Goal: Information Seeking & Learning: Find contact information

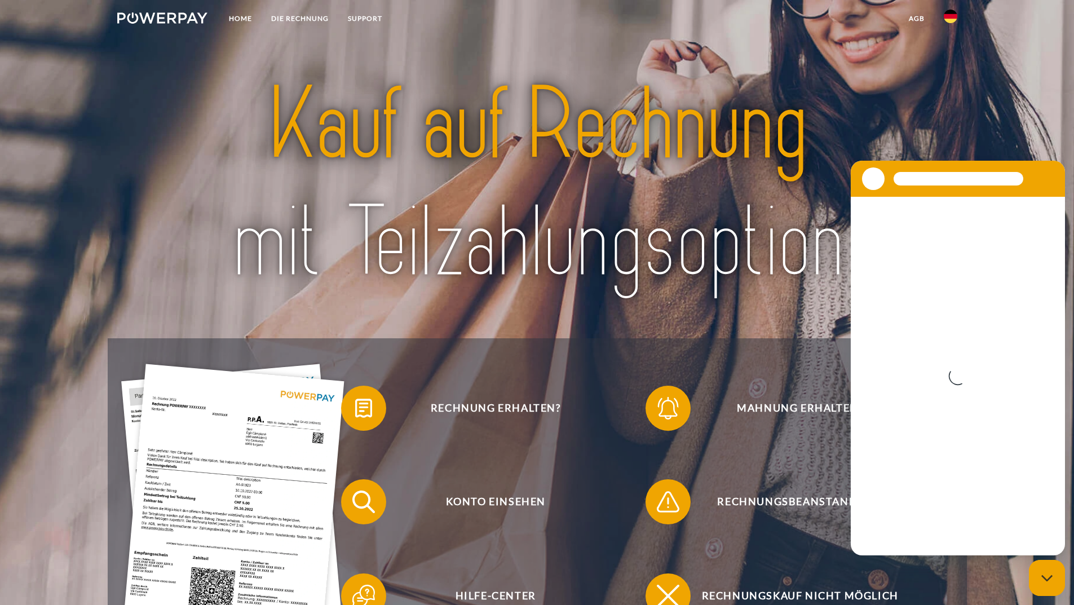
click at [1052, 134] on header "Home DIE RECHNUNG SUPPORT" at bounding box center [537, 376] width 1074 height 752
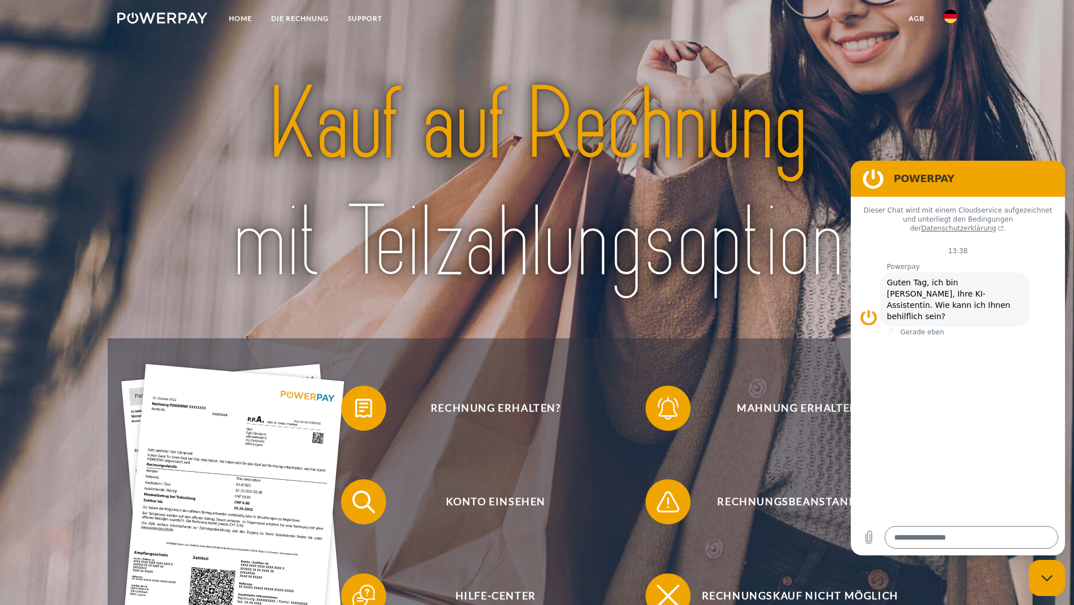
click at [1051, 577] on icon "Messaging-Fenster schließen" at bounding box center [1045, 577] width 11 height 6
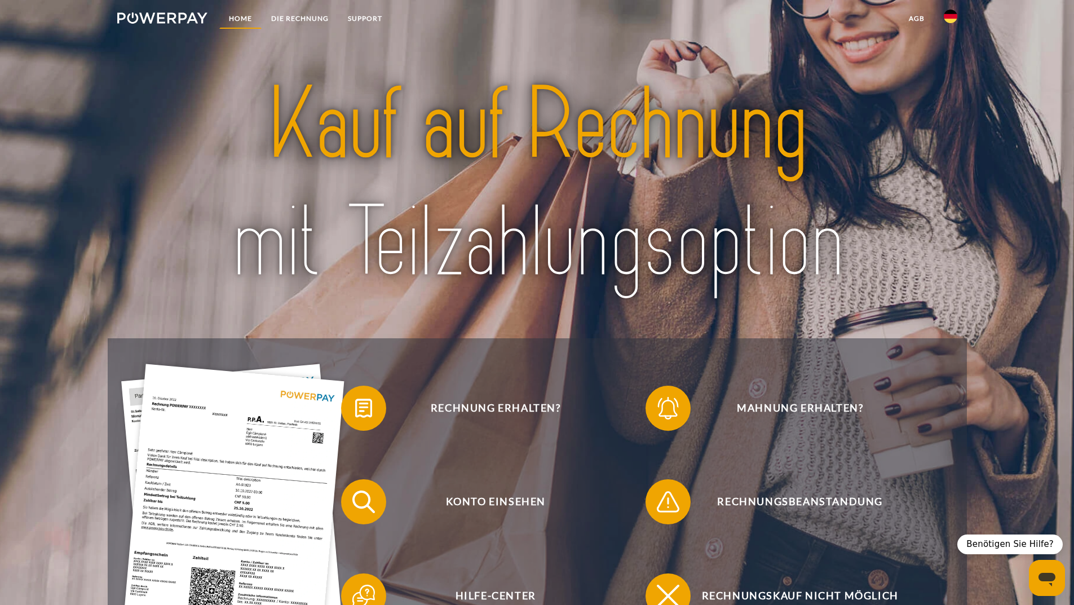
click at [243, 17] on link "Home" at bounding box center [240, 18] width 42 height 20
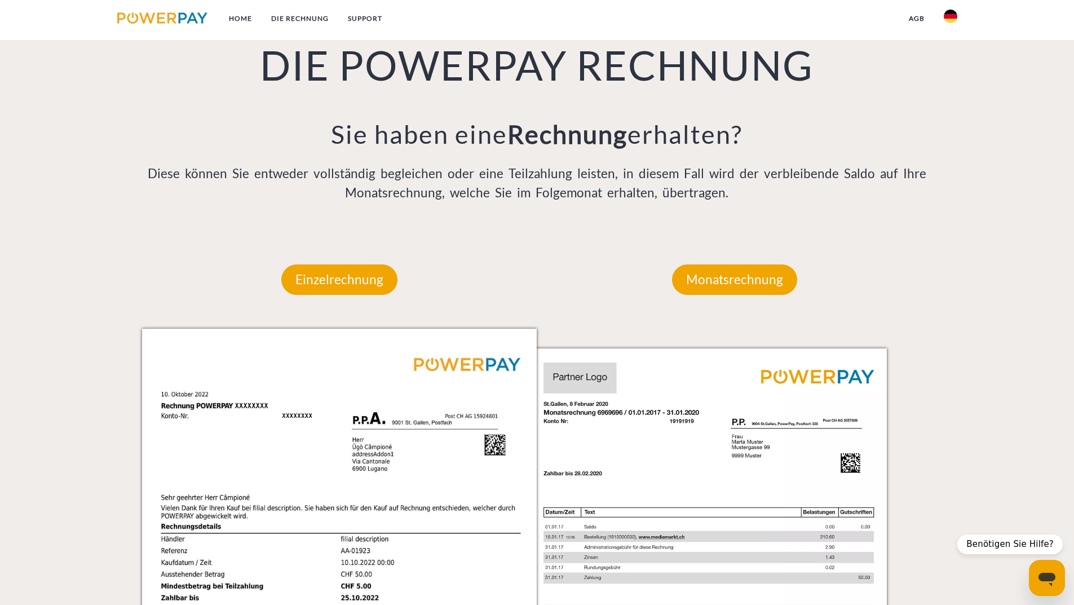
scroll to position [845, 0]
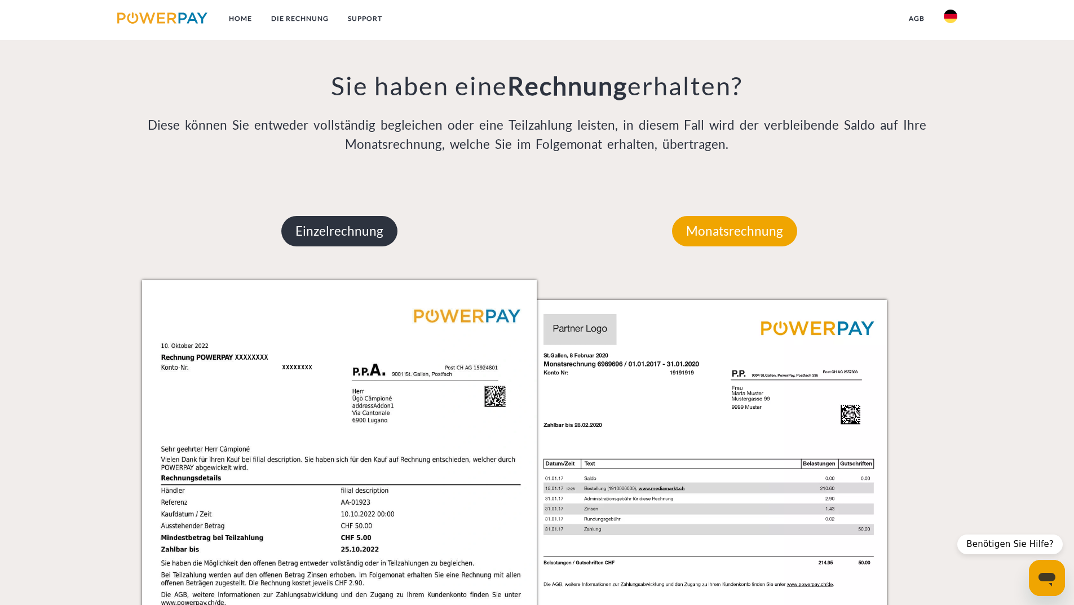
click at [364, 227] on p "Einzelrechnung" at bounding box center [339, 231] width 116 height 30
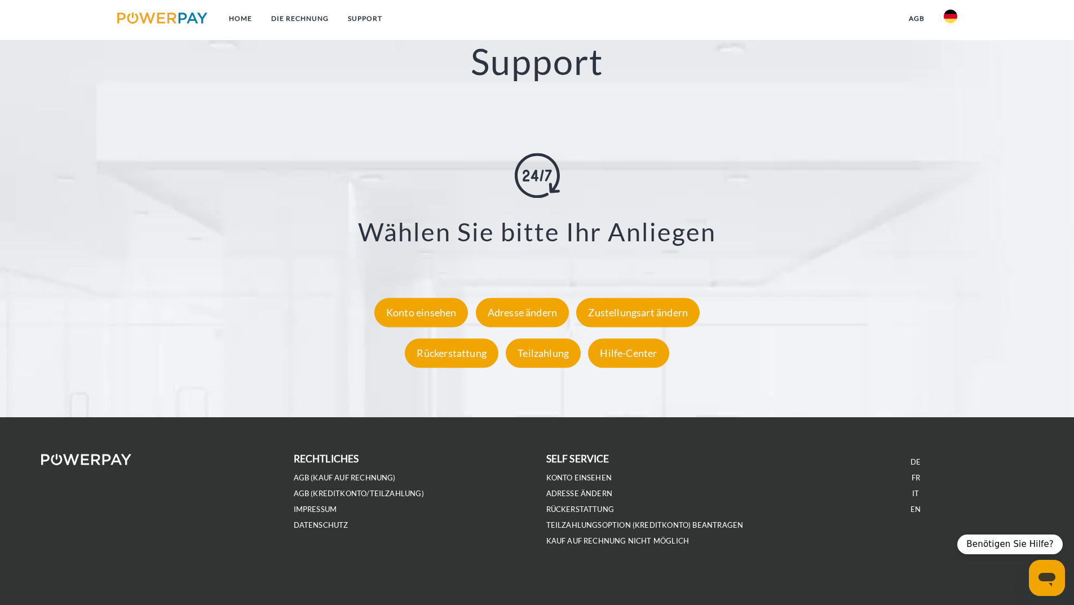
scroll to position [2018, 0]
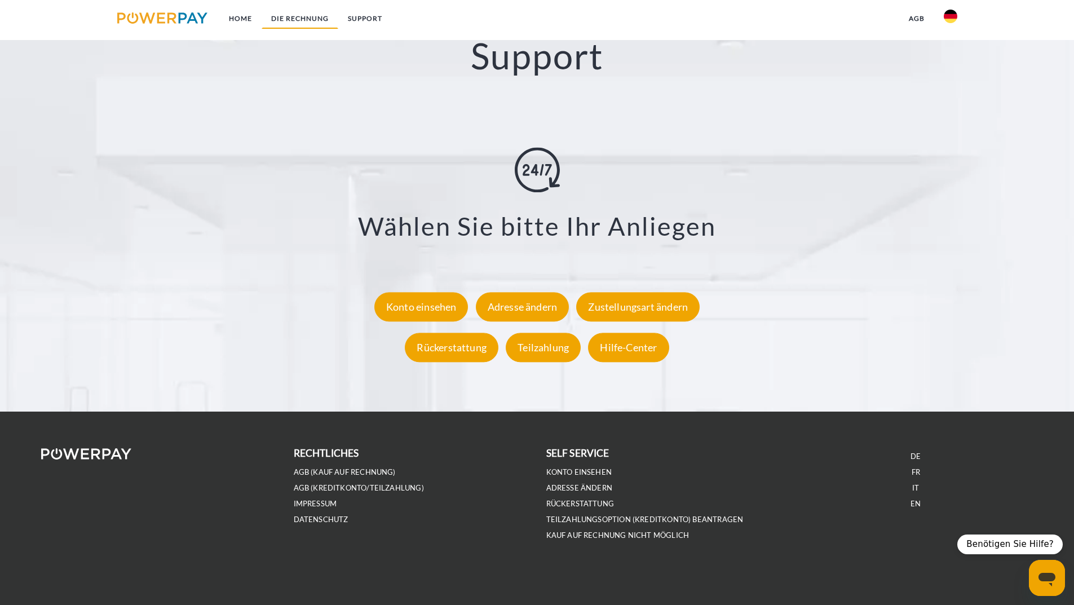
click at [282, 23] on link "DIE RECHNUNG" at bounding box center [300, 18] width 77 height 20
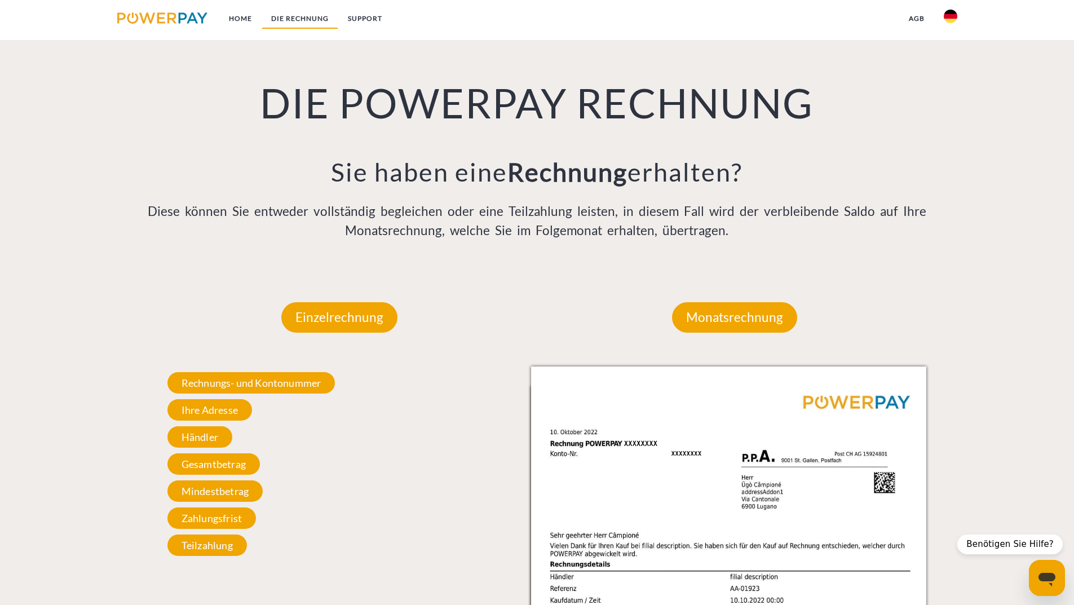
scroll to position [754, 0]
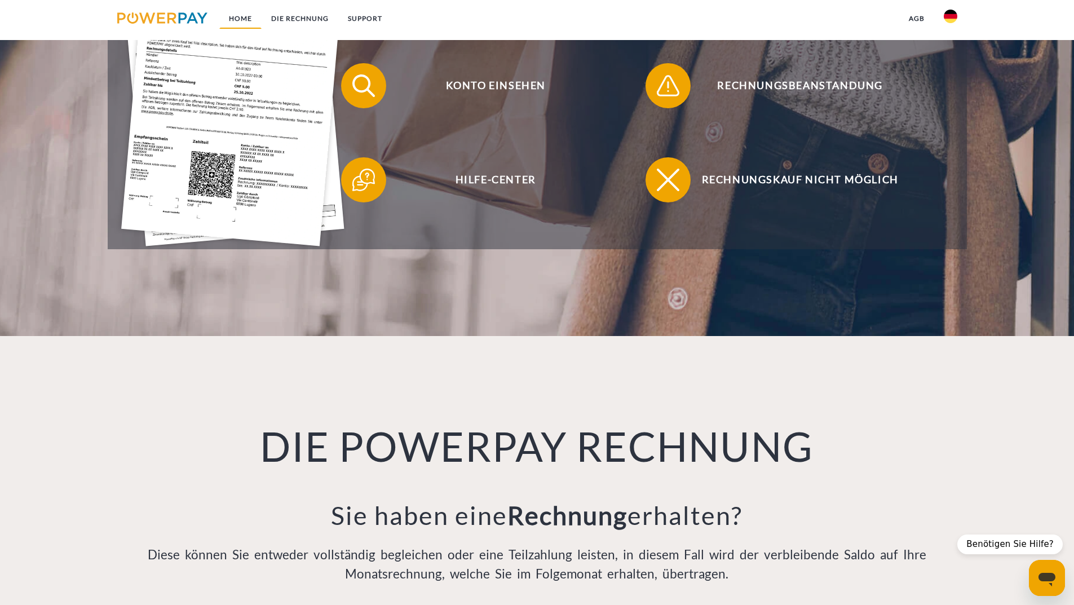
click at [228, 10] on link "Home" at bounding box center [240, 18] width 42 height 20
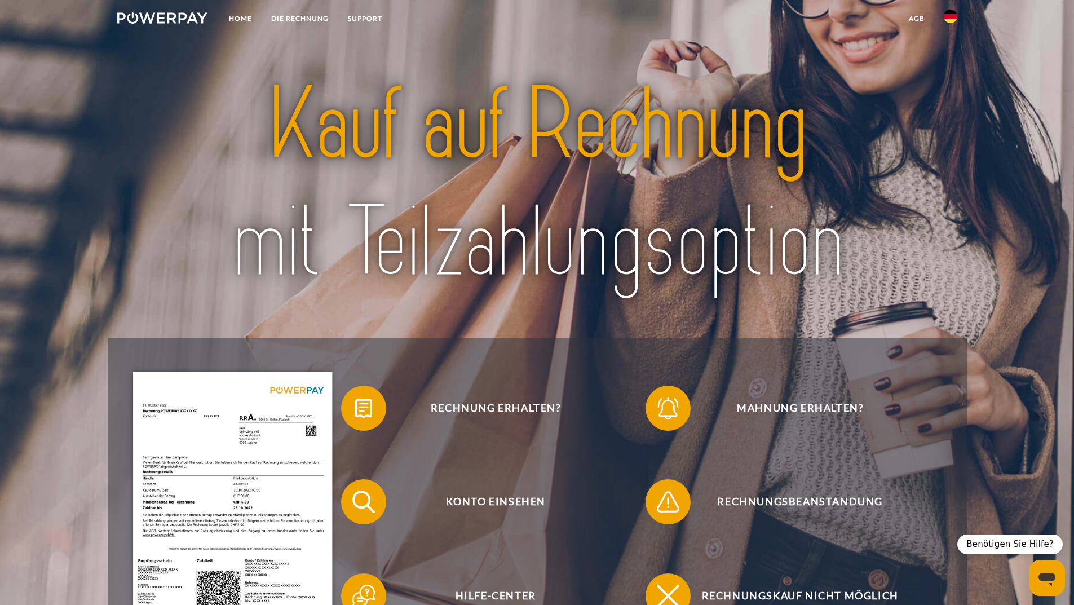
click at [175, 23] on img at bounding box center [162, 17] width 91 height 11
click at [371, 29] on ul "Home DIE RECHNUNG SUPPORT" at bounding box center [250, 20] width 285 height 40
click at [371, 25] on link "SUPPORT" at bounding box center [365, 18] width 54 height 20
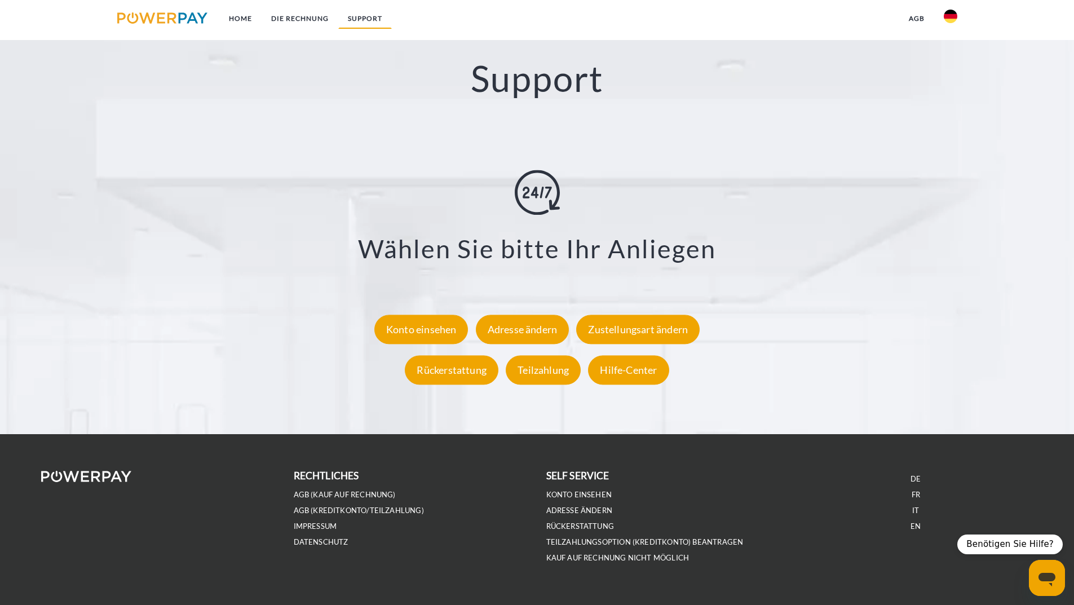
scroll to position [1996, 0]
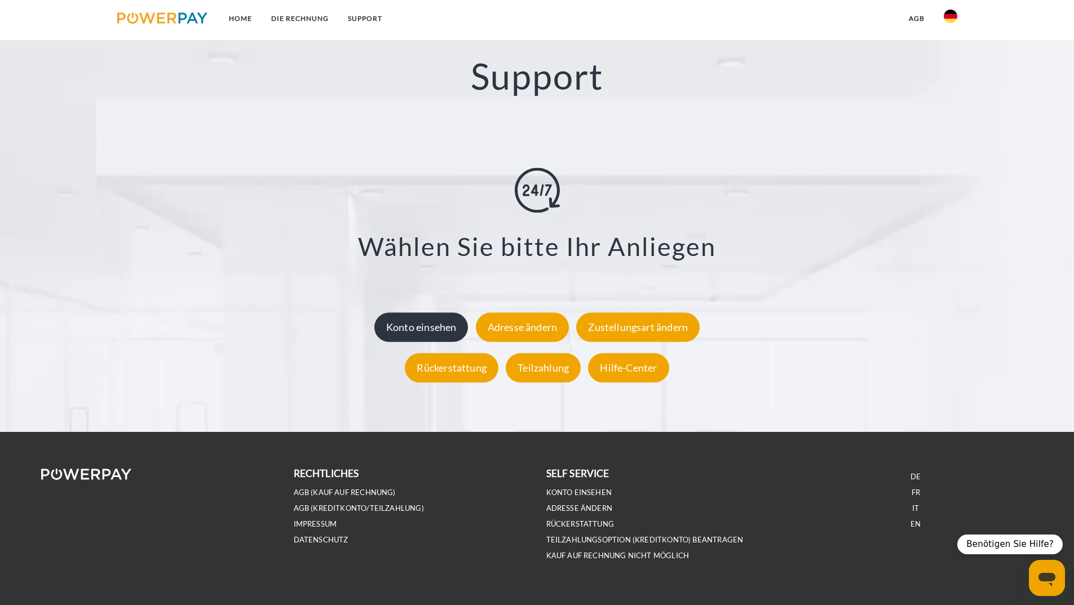
click at [417, 336] on div "Konto einsehen" at bounding box center [421, 327] width 94 height 29
type textarea "*"
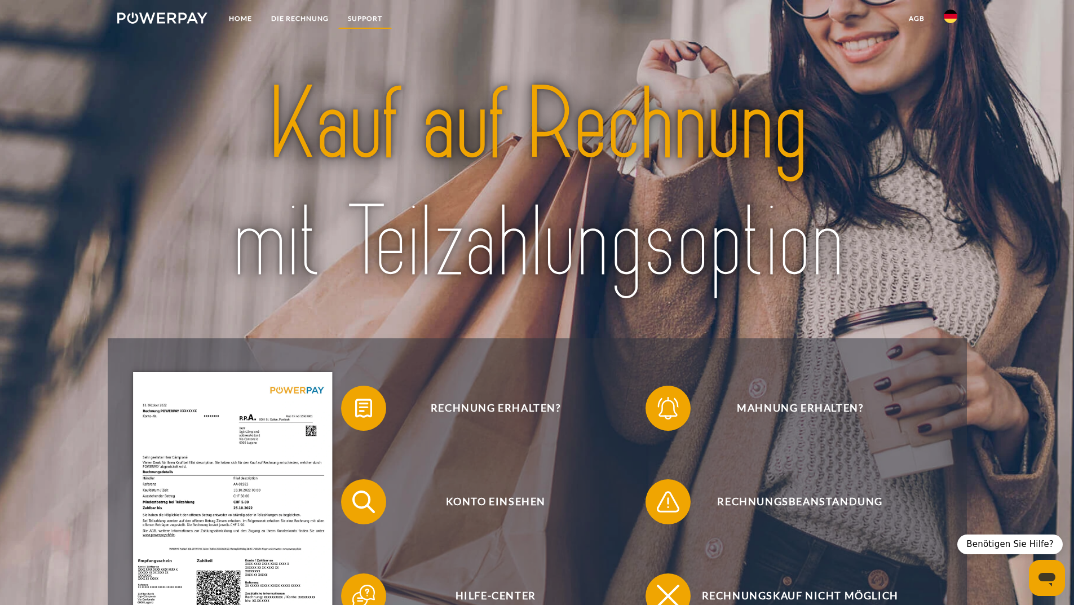
click at [363, 21] on link "SUPPORT" at bounding box center [365, 18] width 54 height 20
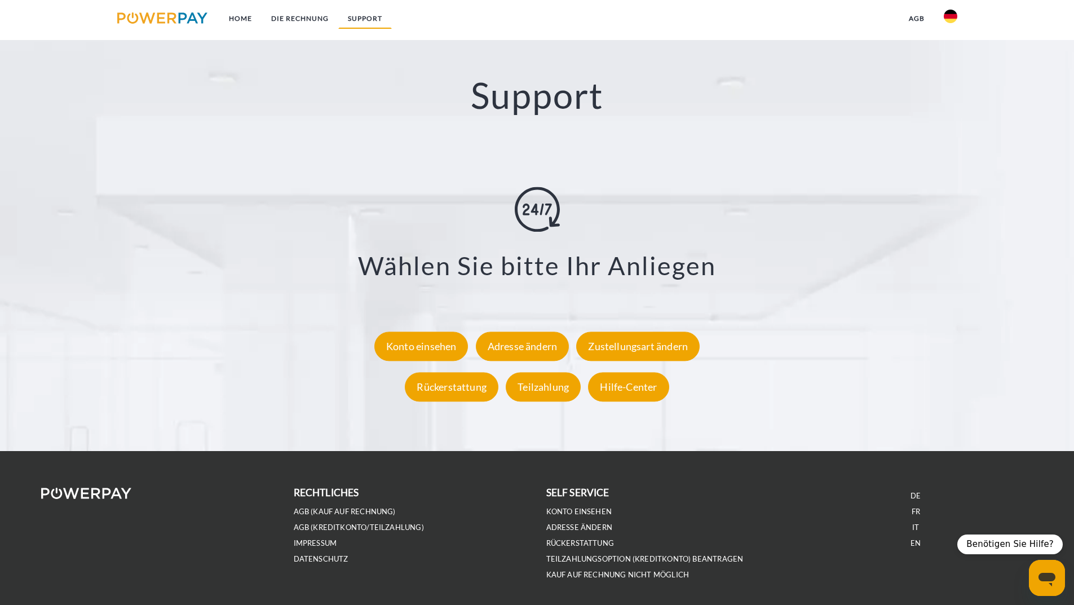
scroll to position [1996, 0]
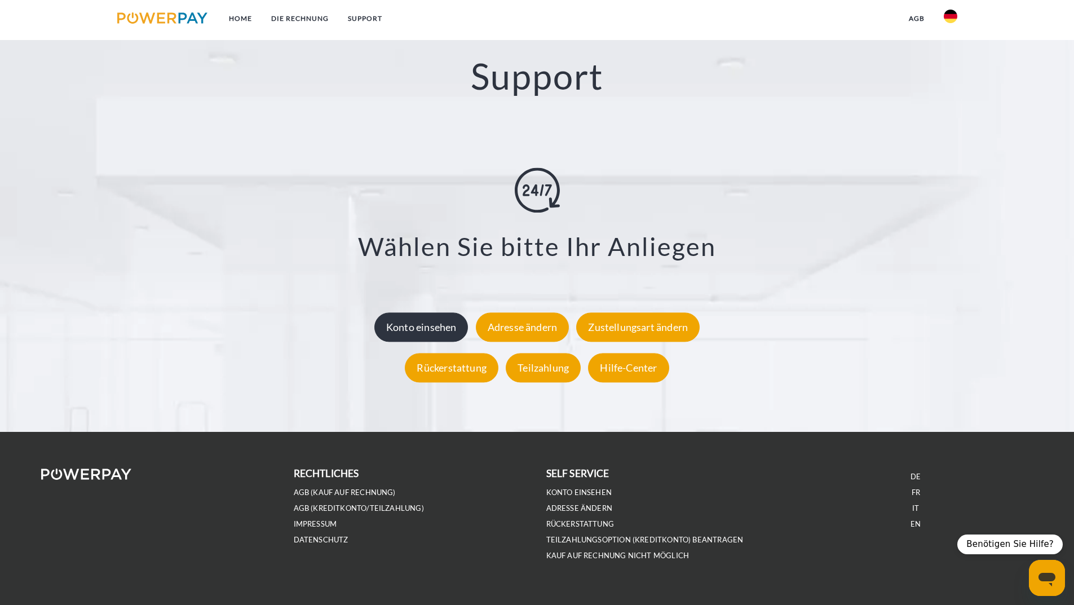
click at [444, 338] on div "Konto einsehen" at bounding box center [421, 327] width 94 height 29
